Goal: Task Accomplishment & Management: Manage account settings

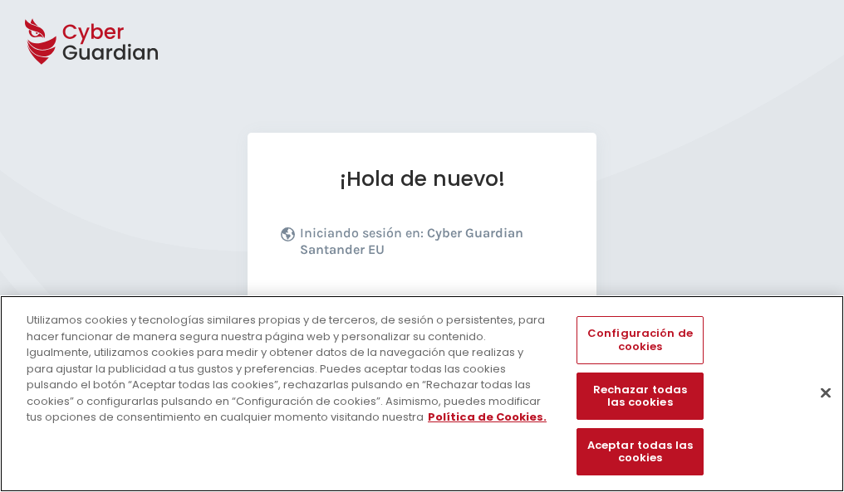
scroll to position [203, 0]
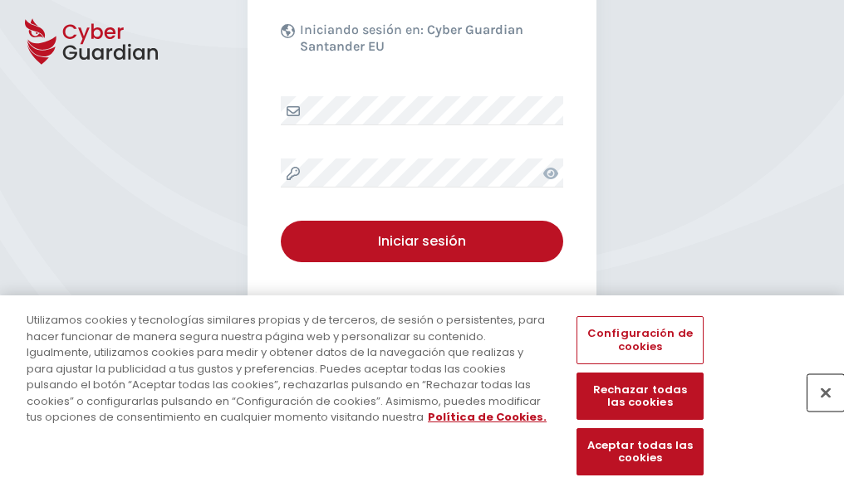
click at [817, 410] on button "Cerrar" at bounding box center [825, 393] width 37 height 37
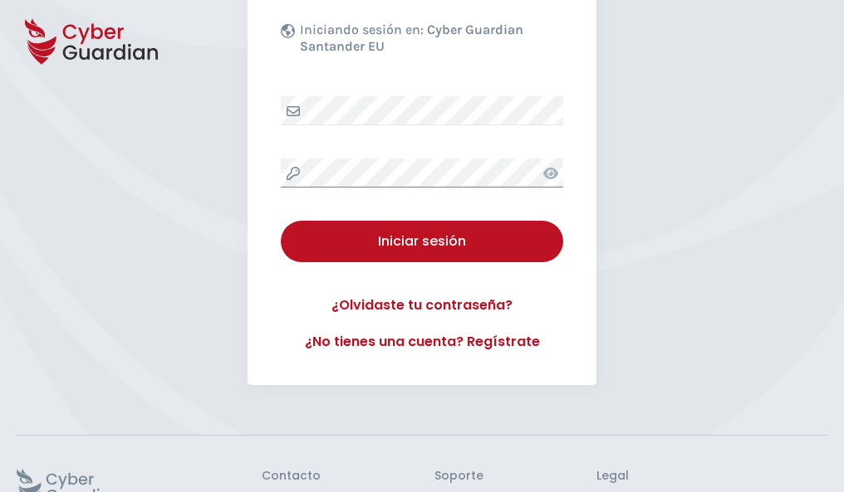
scroll to position [323, 0]
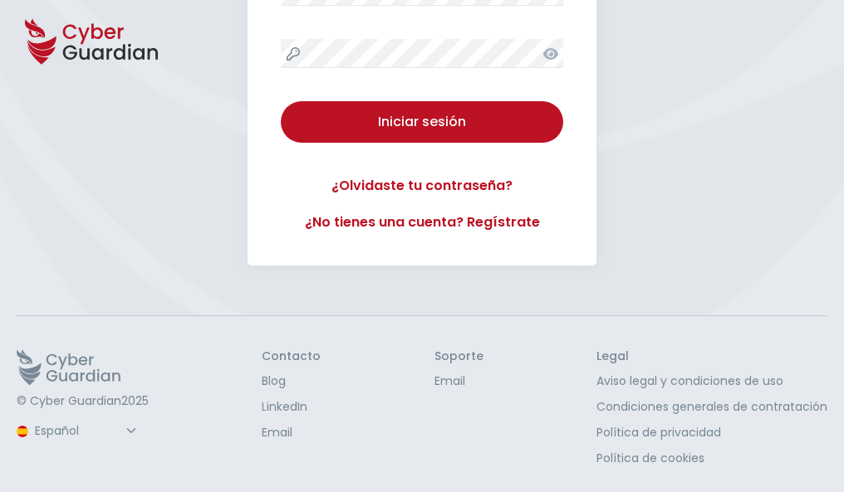
click at [281, 101] on button "Iniciar sesión" at bounding box center [422, 122] width 282 height 42
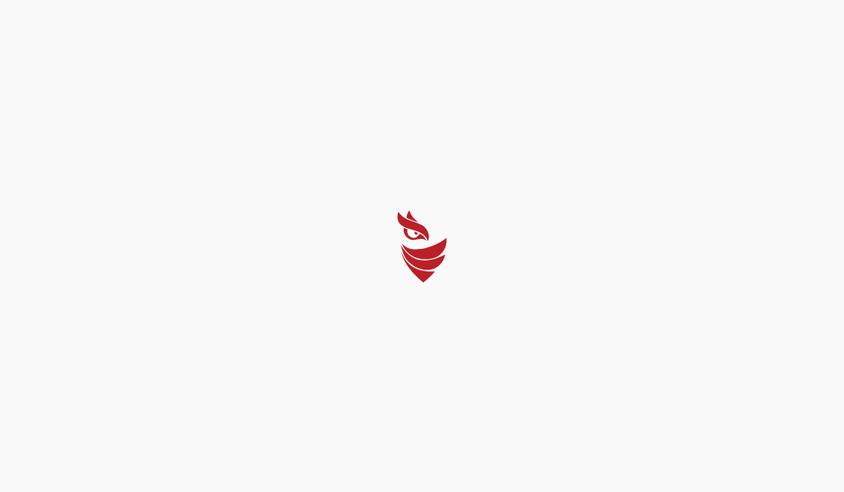
scroll to position [0, 0]
select select "Português (BR)"
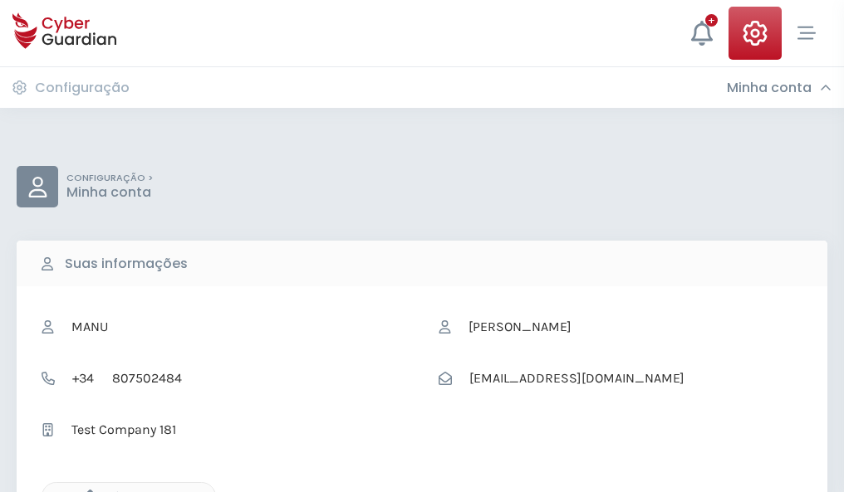
click at [86, 491] on icon "button" at bounding box center [86, 497] width 14 height 14
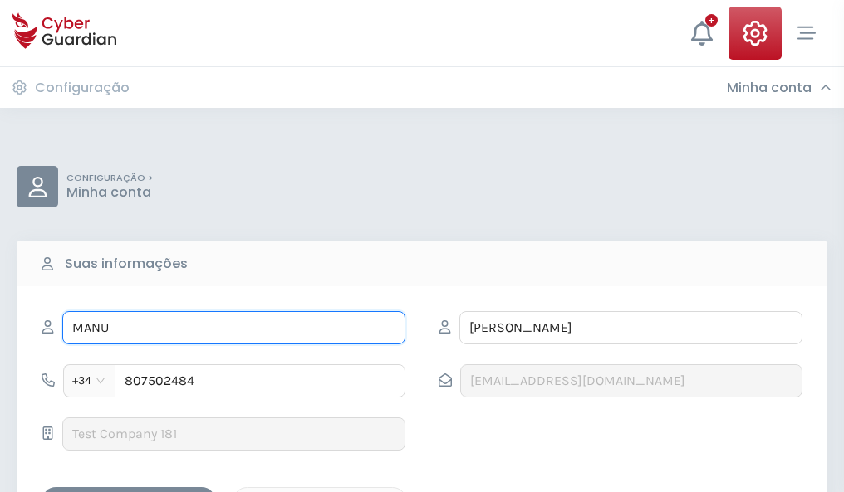
click at [233, 328] on input "MANU" at bounding box center [233, 327] width 343 height 33
type input "M"
type input "Esmeralda"
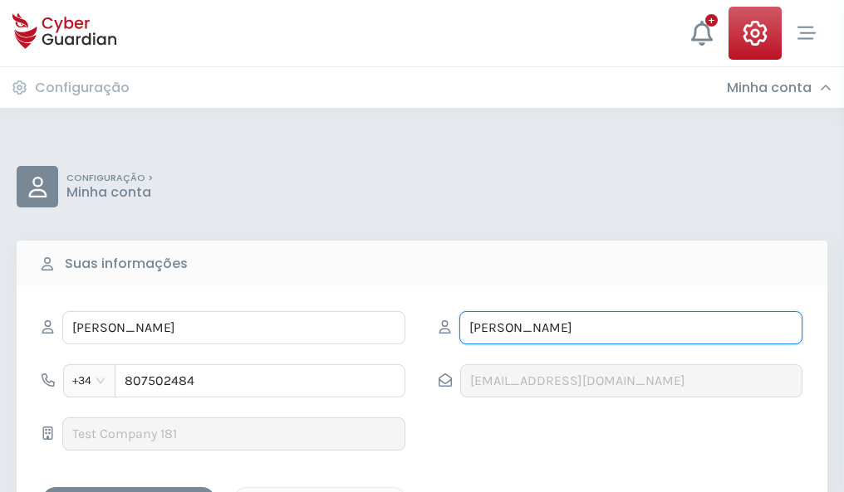
click at [630, 328] on input "GABALDÓN" at bounding box center [630, 327] width 343 height 33
type input "G"
type input "Andrés"
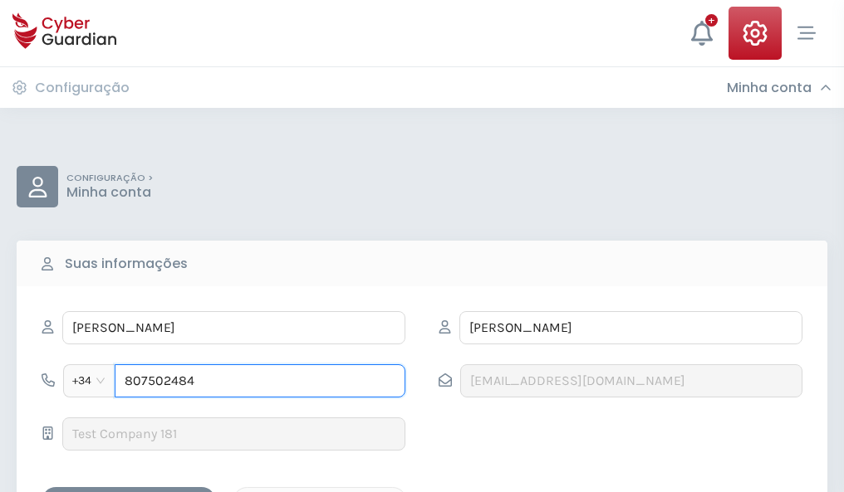
click at [260, 381] on input "807502484" at bounding box center [260, 381] width 291 height 33
type input "8"
type input "830257932"
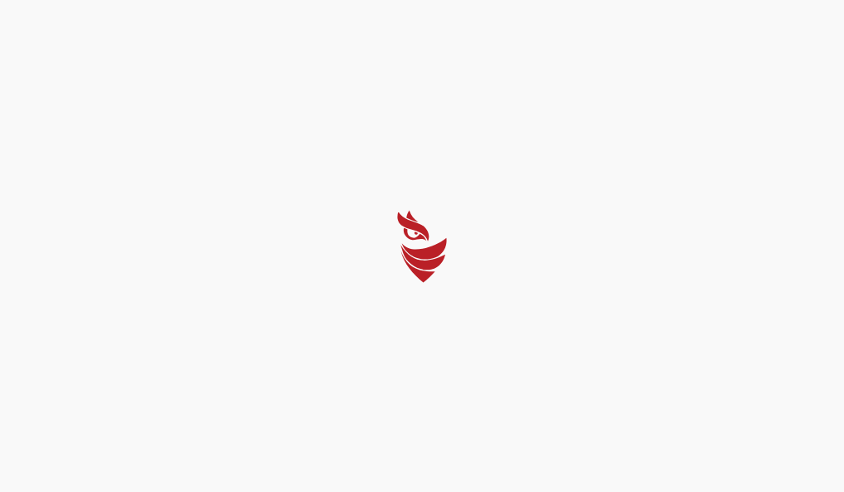
select select "Português (BR)"
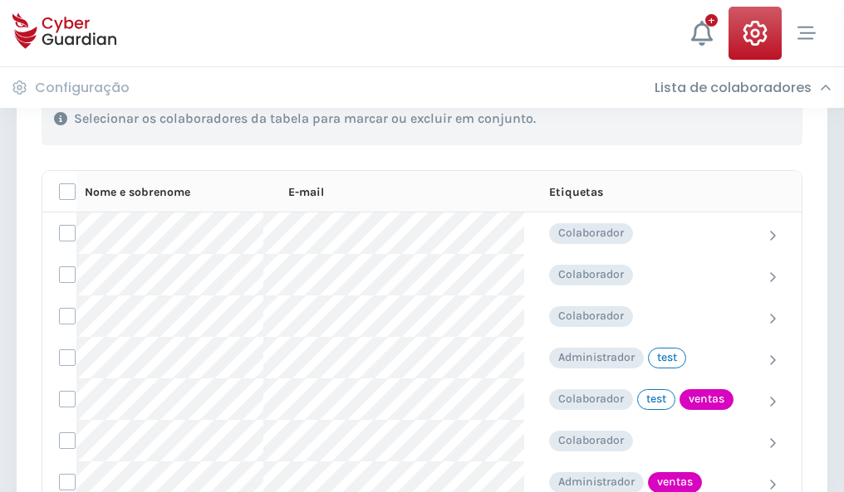
scroll to position [752, 0]
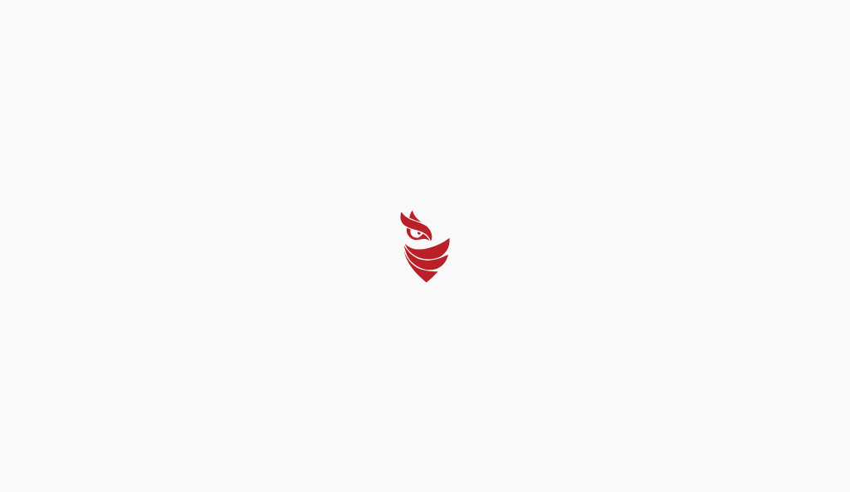
select select "Português (BR)"
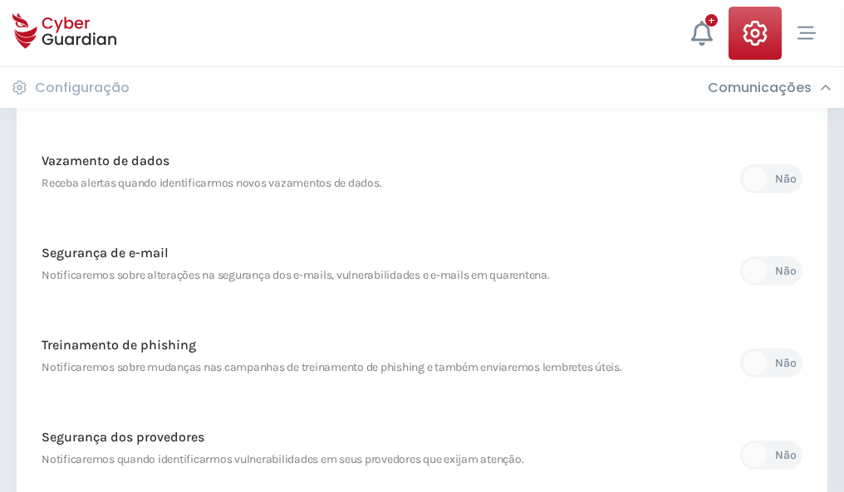
scroll to position [875, 0]
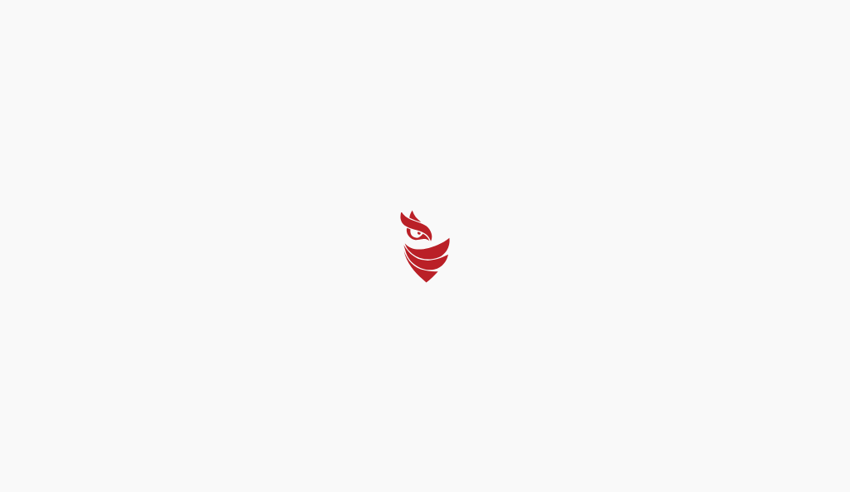
select select "Português (BR)"
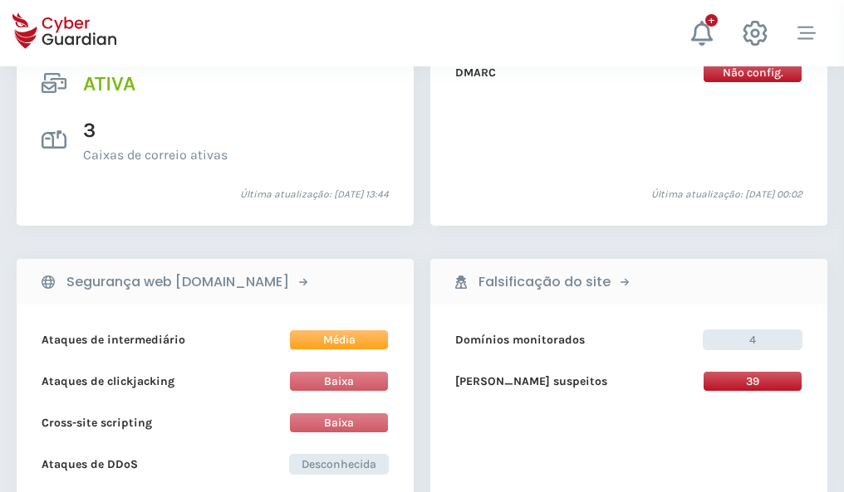
scroll to position [1688, 0]
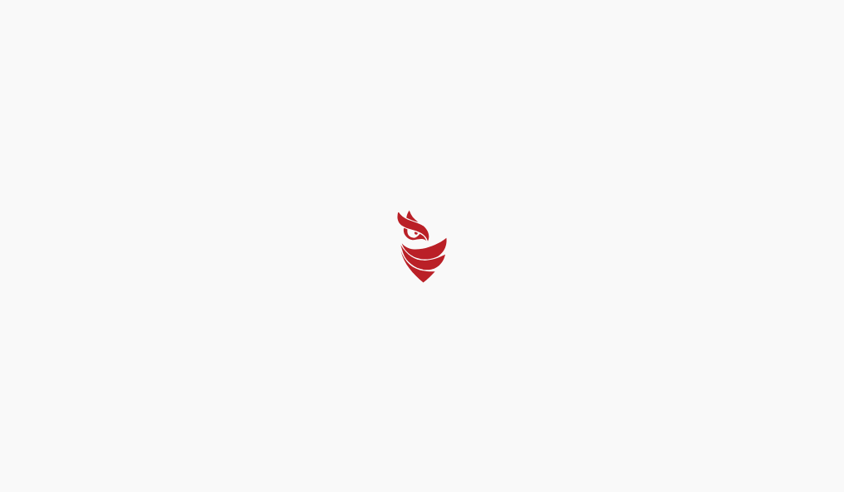
select select "Português (BR)"
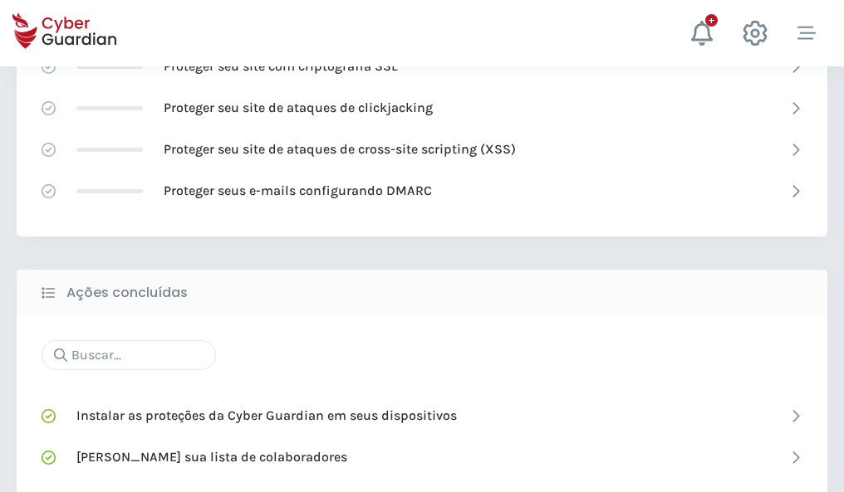
scroll to position [1106, 0]
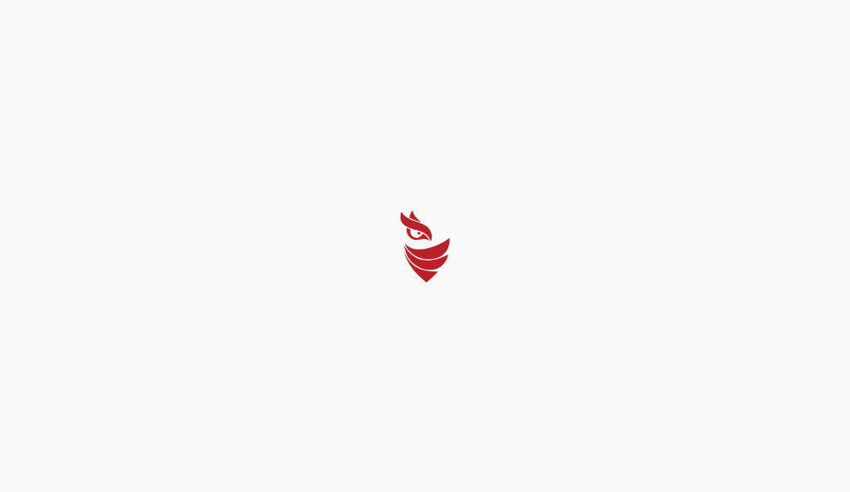
select select "Português (BR)"
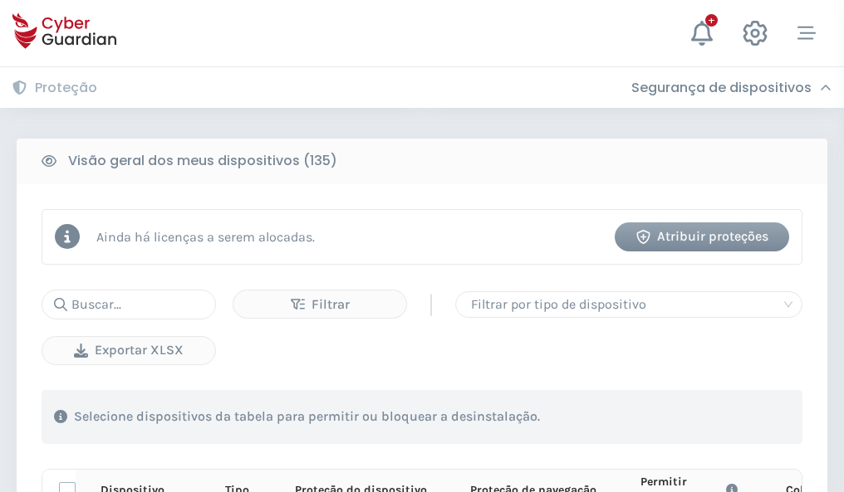
scroll to position [1467, 0]
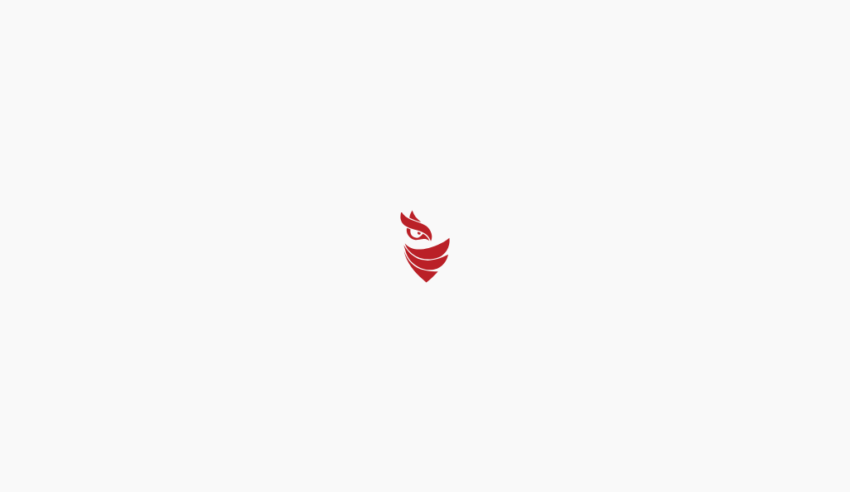
select select "Português (BR)"
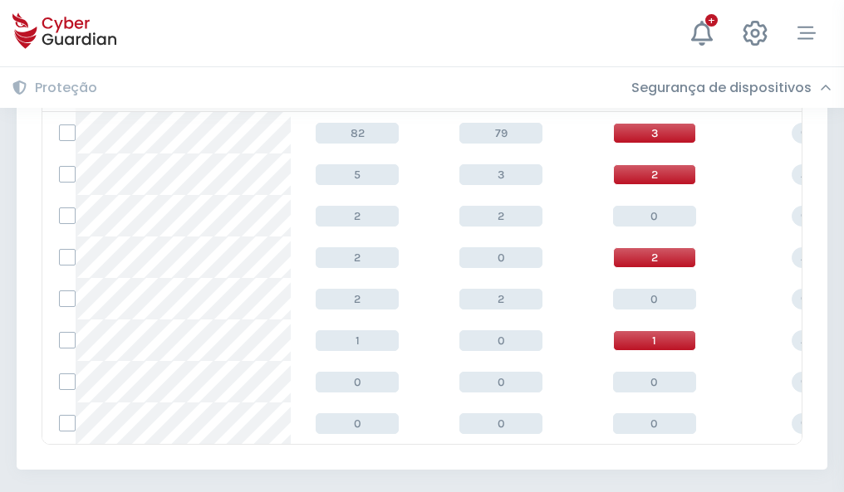
scroll to position [771, 0]
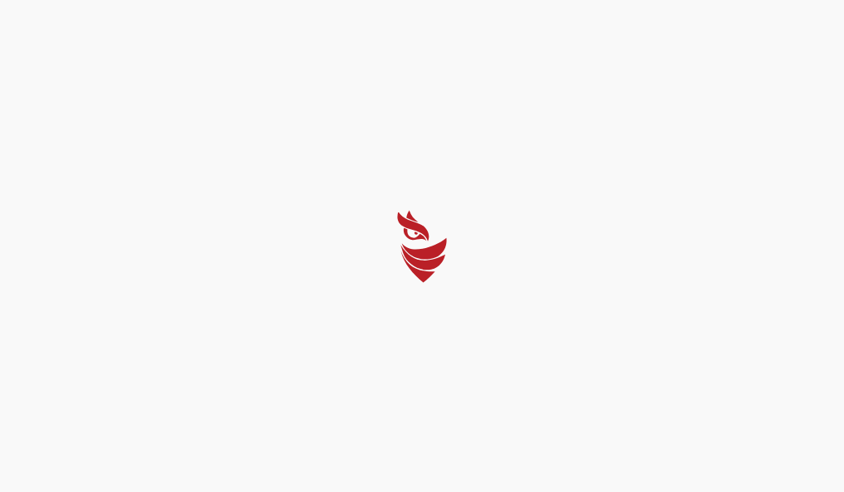
select select "Português (BR)"
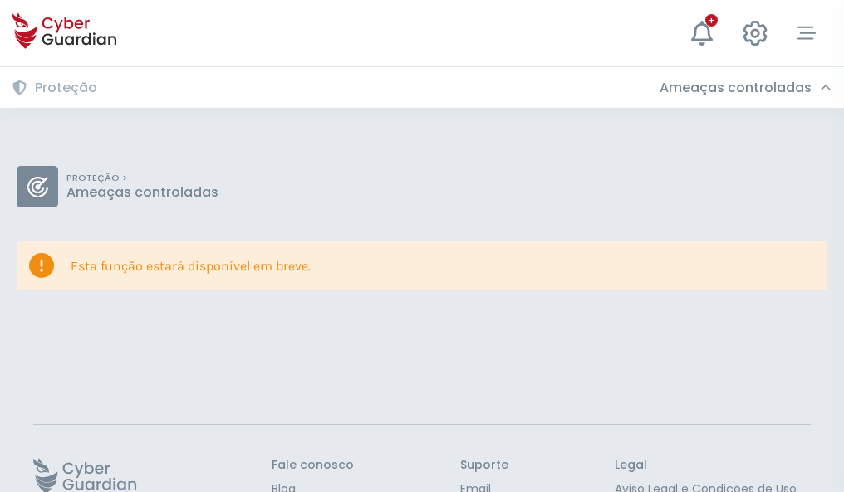
scroll to position [108, 0]
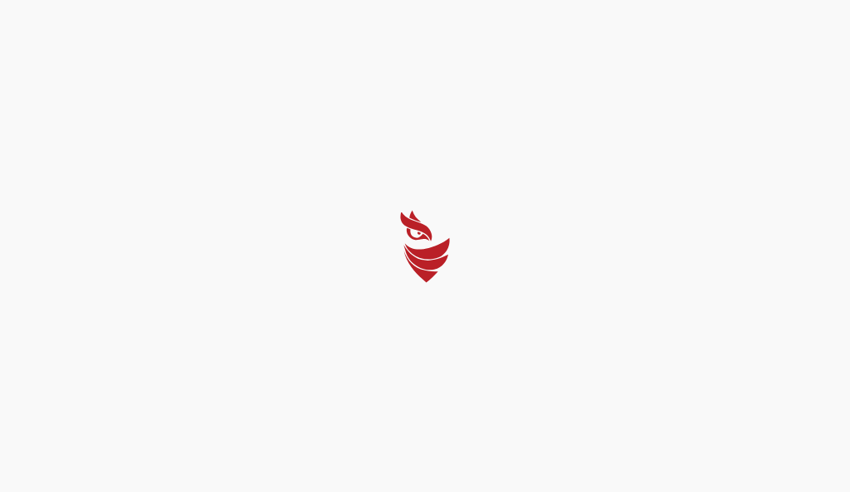
select select "Português (BR)"
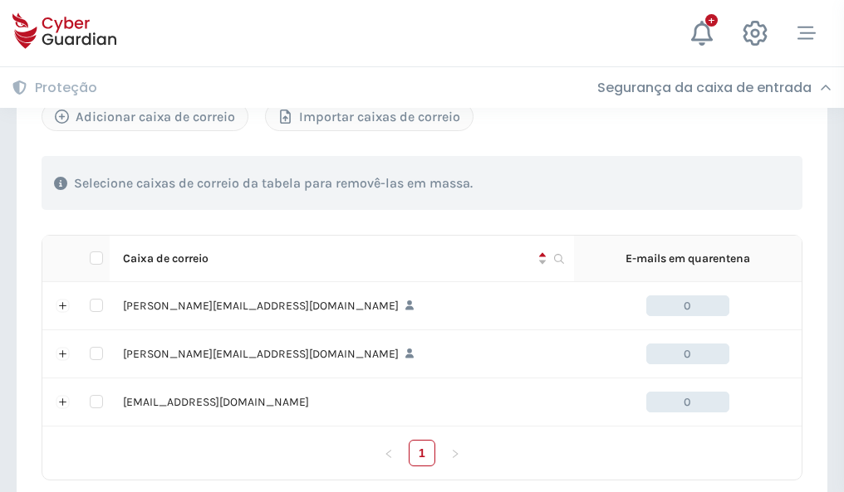
scroll to position [770, 0]
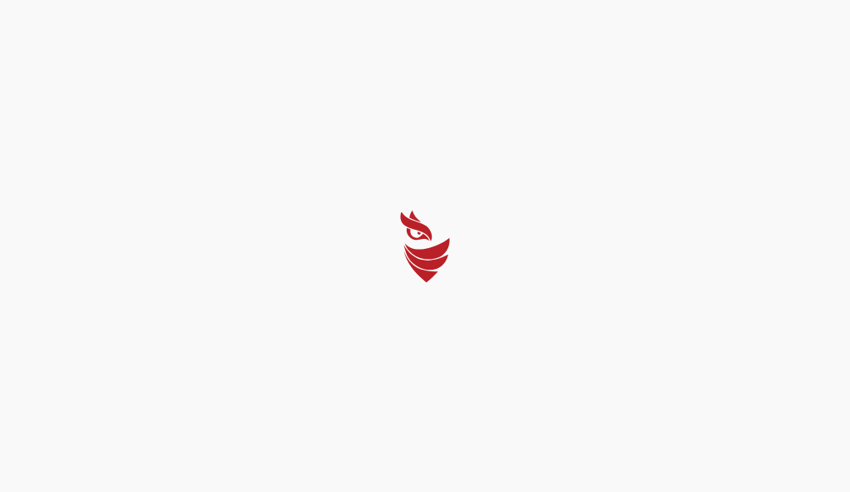
select select "Português (BR)"
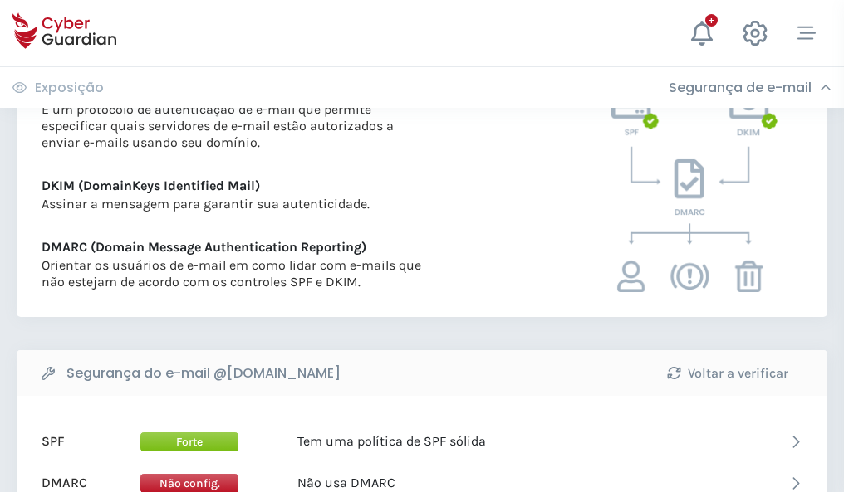
scroll to position [896, 0]
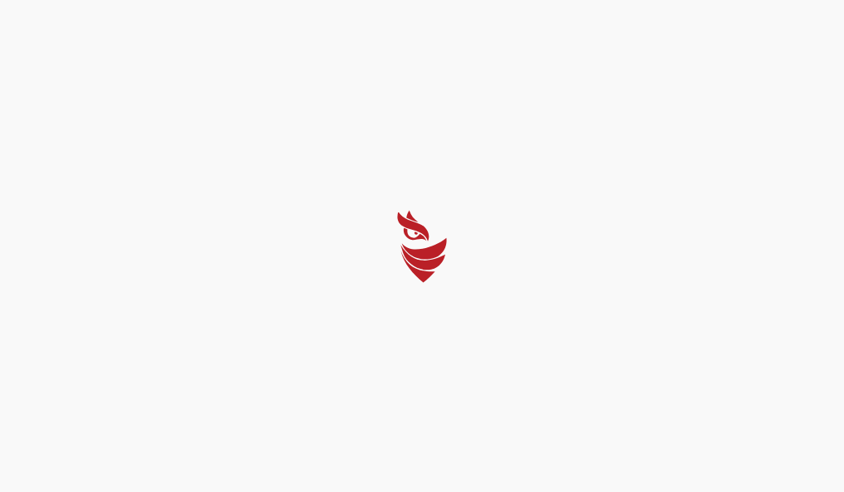
select select "Português (BR)"
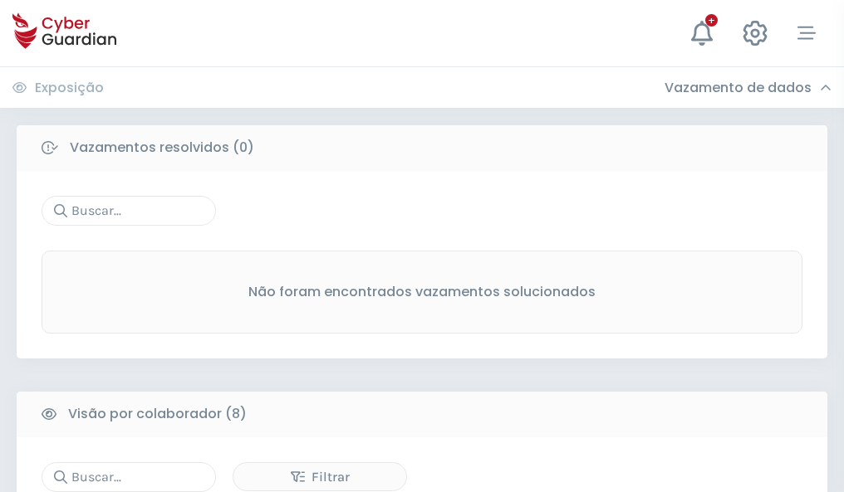
scroll to position [1415, 0]
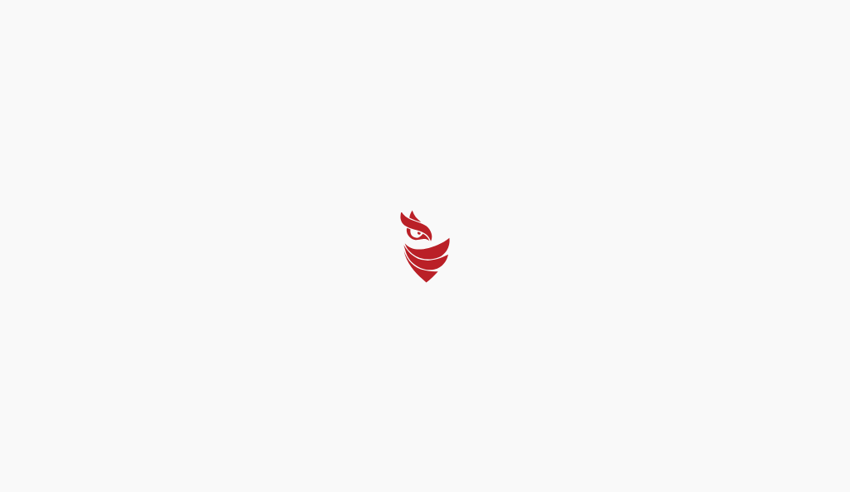
select select "Português (BR)"
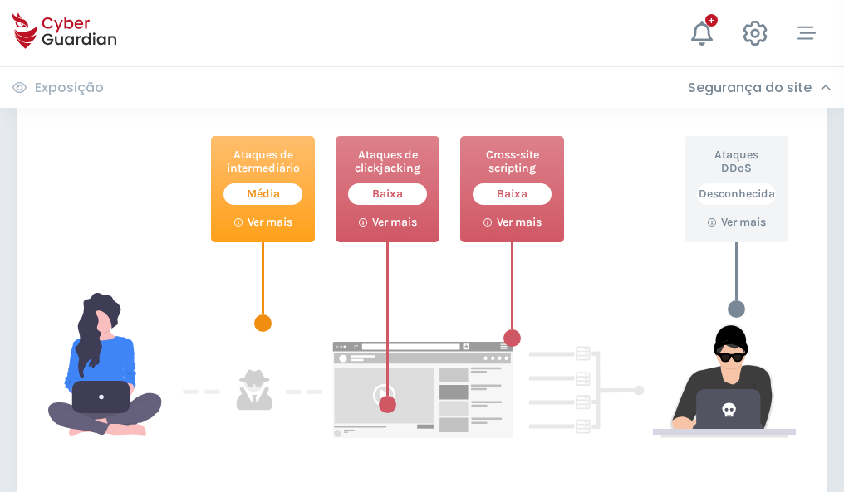
scroll to position [904, 0]
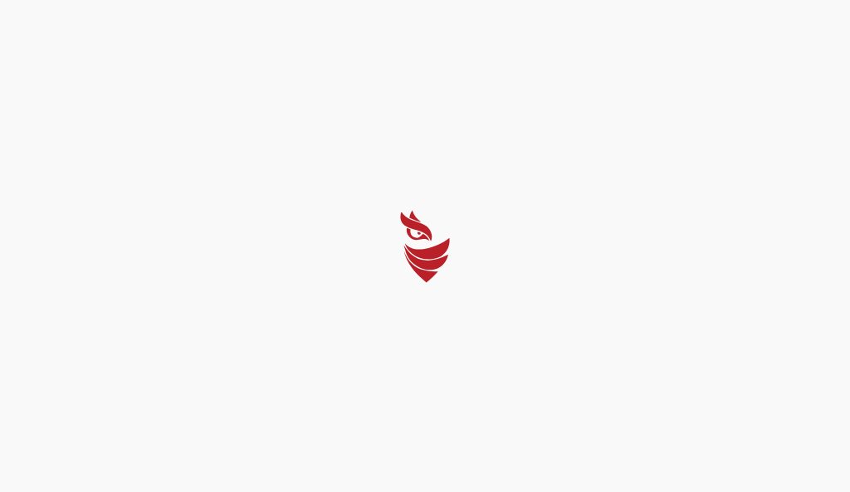
select select "Português (BR)"
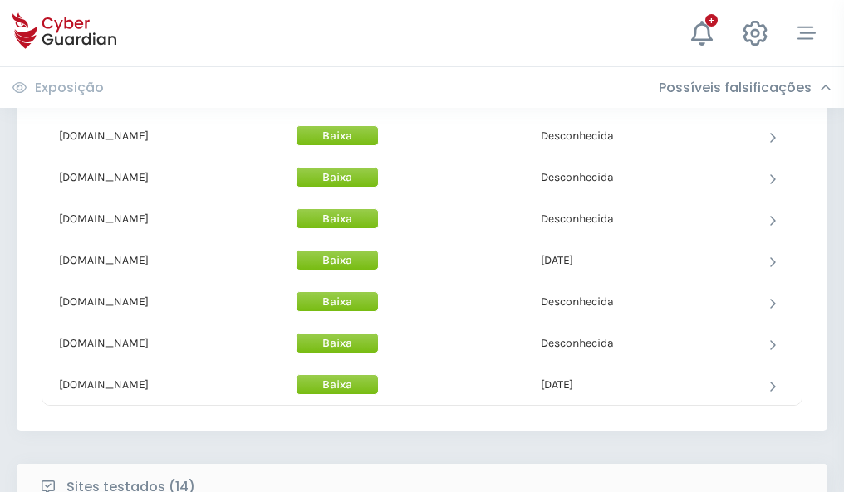
scroll to position [1619, 0]
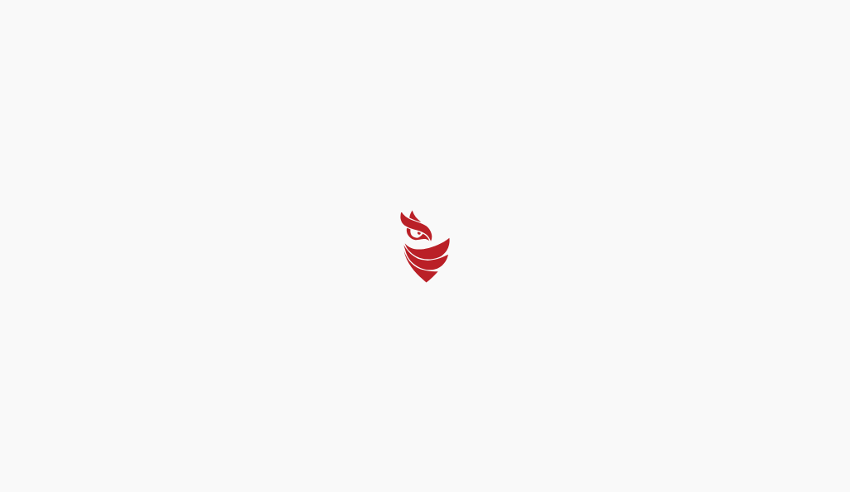
select select "Português (BR)"
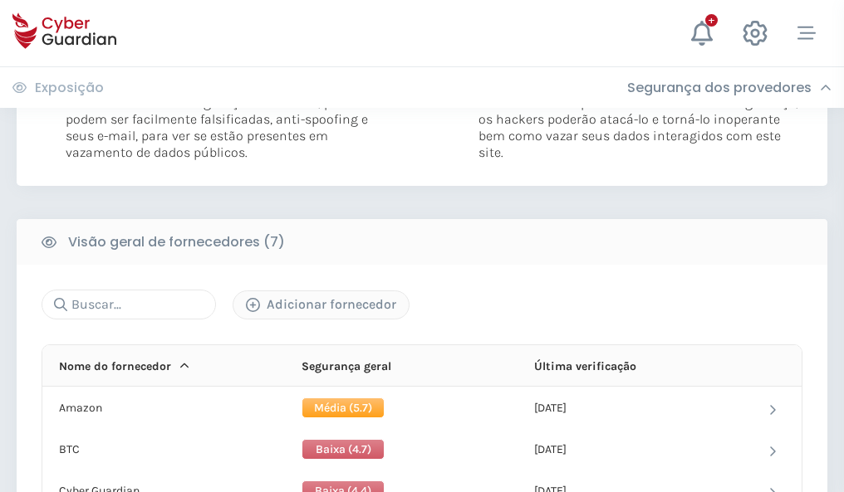
scroll to position [1095, 0]
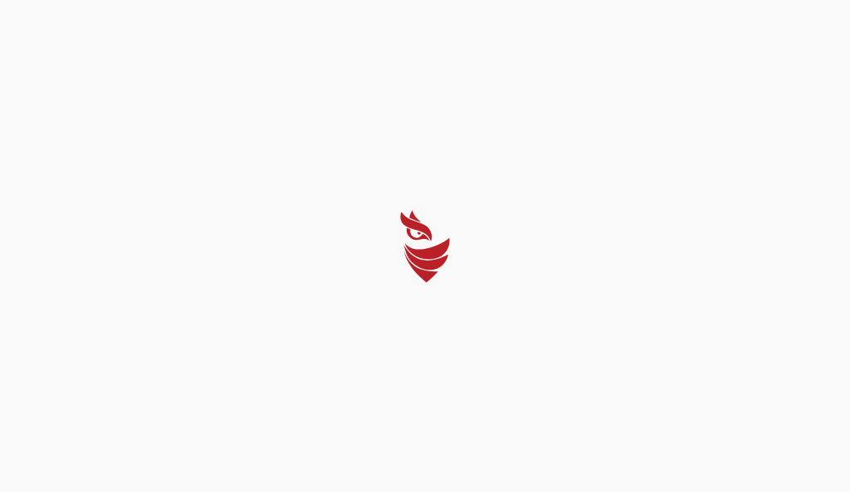
select select "Português (BR)"
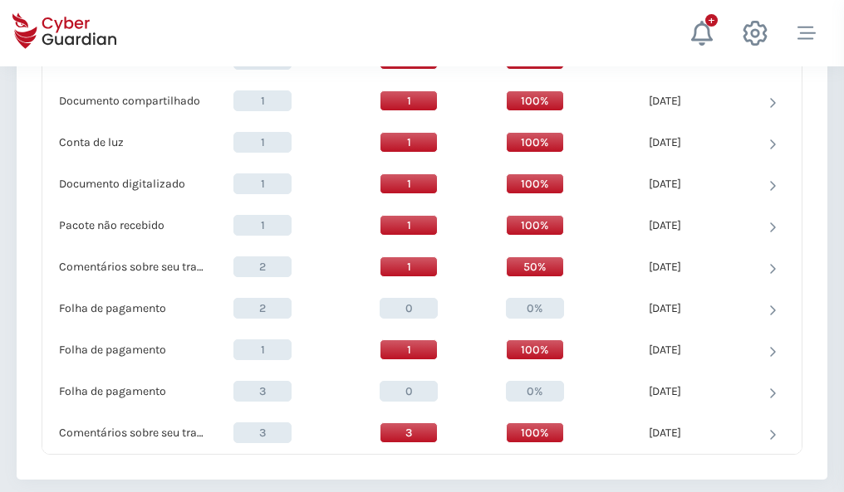
scroll to position [1722, 0]
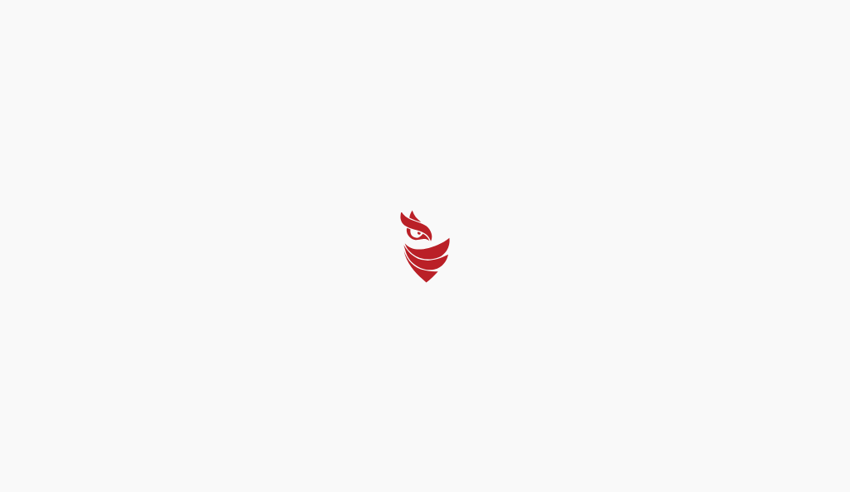
select select "Português (BR)"
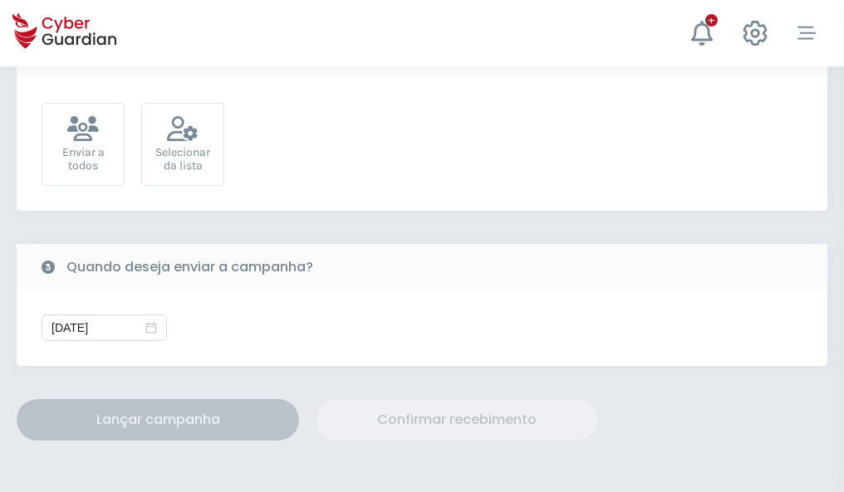
scroll to position [608, 0]
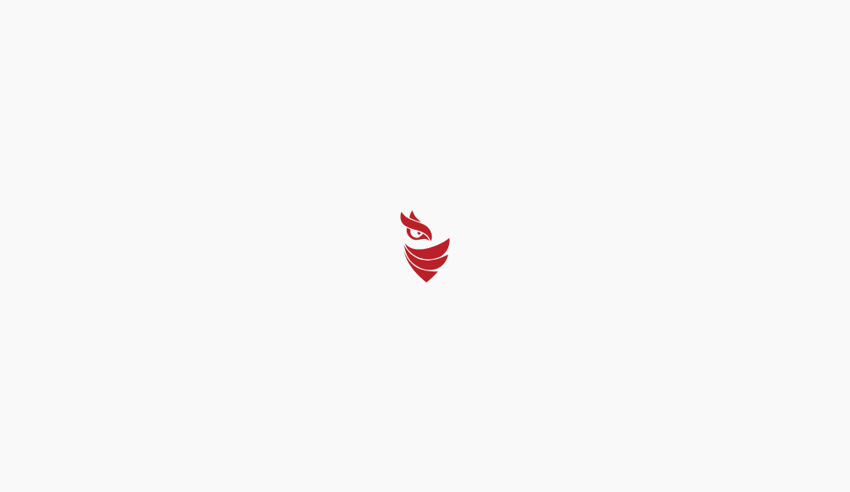
select select "Português (BR)"
